Goal: Transaction & Acquisition: Purchase product/service

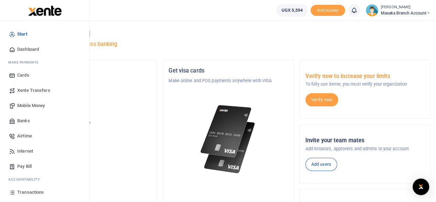
click at [31, 107] on span "Mobile Money" at bounding box center [31, 105] width 28 height 7
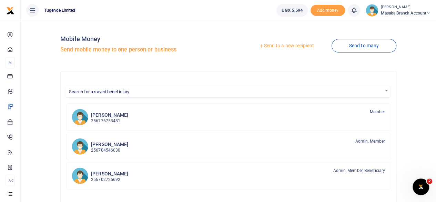
click at [284, 46] on link "Send to a new recipient" at bounding box center [286, 46] width 90 height 12
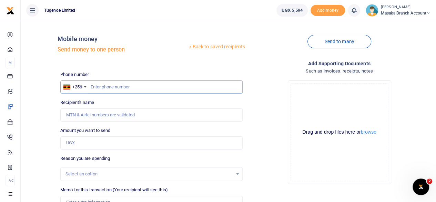
click at [125, 87] on input "text" at bounding box center [151, 86] width 182 height 13
type input "783100383"
type input "Teopista Nabitimpa"
type input "783100383"
